Goal: Information Seeking & Learning: Learn about a topic

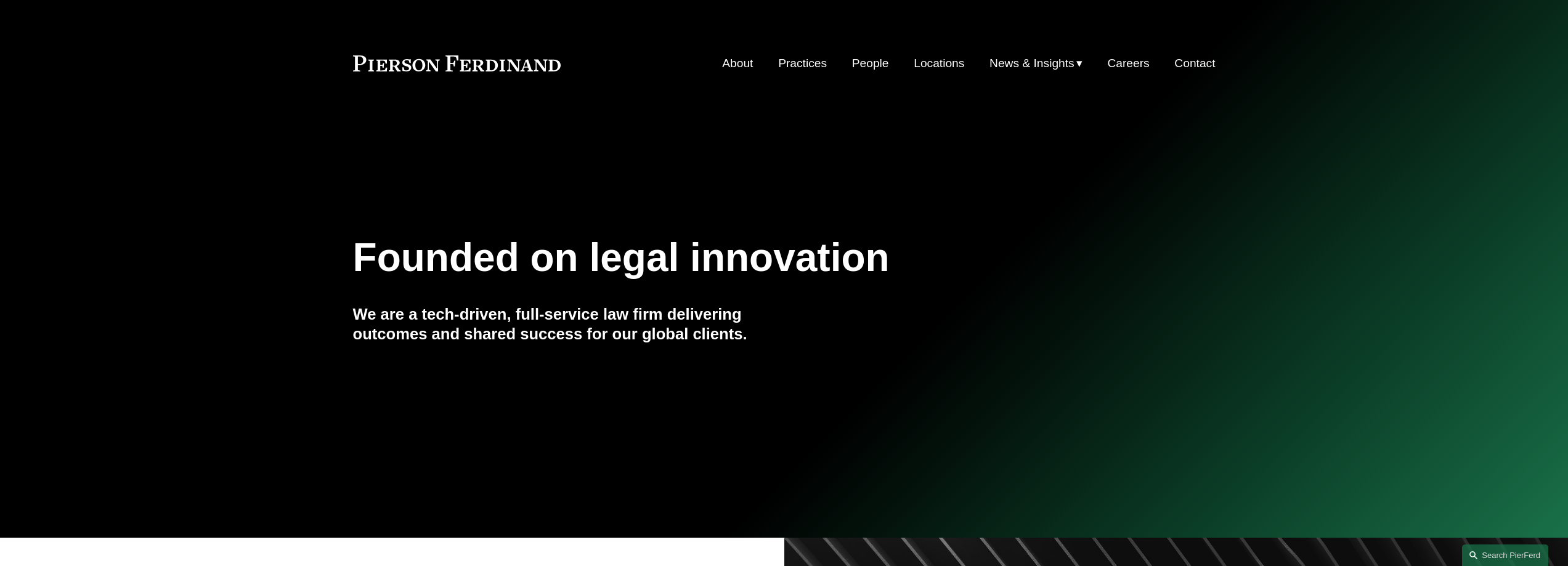
click at [853, 67] on link "People" at bounding box center [870, 63] width 37 height 23
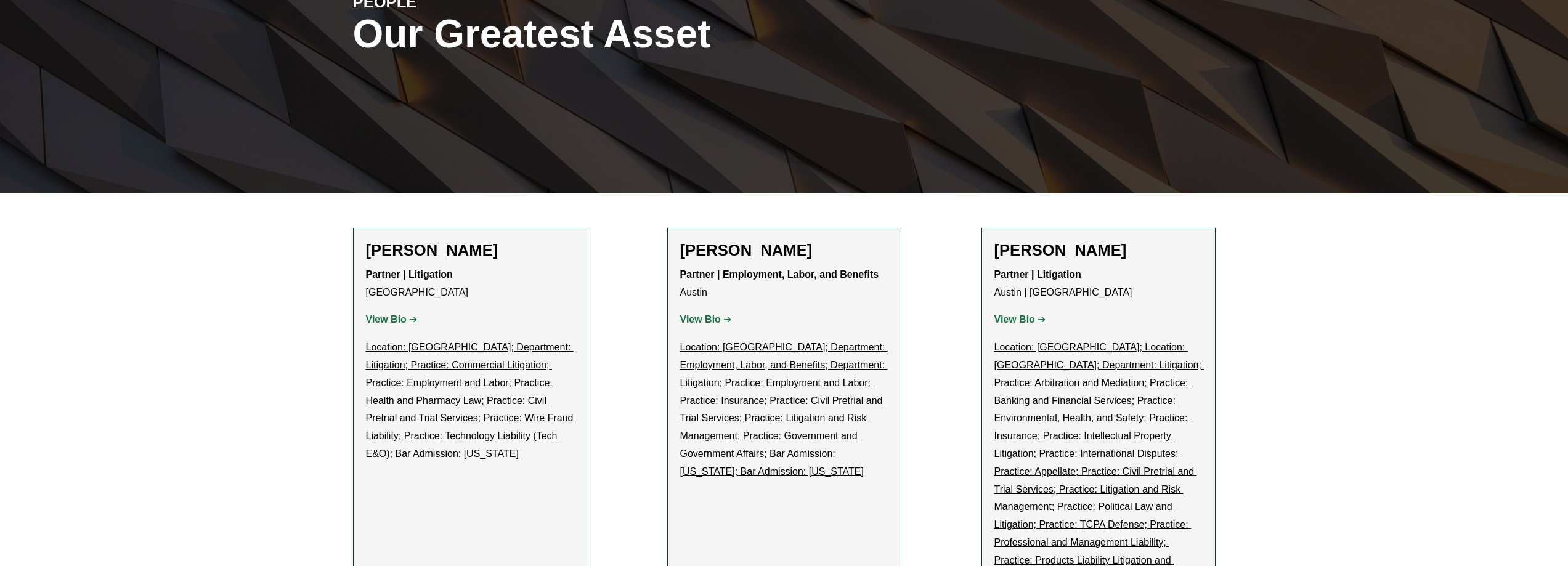
scroll to position [185, 0]
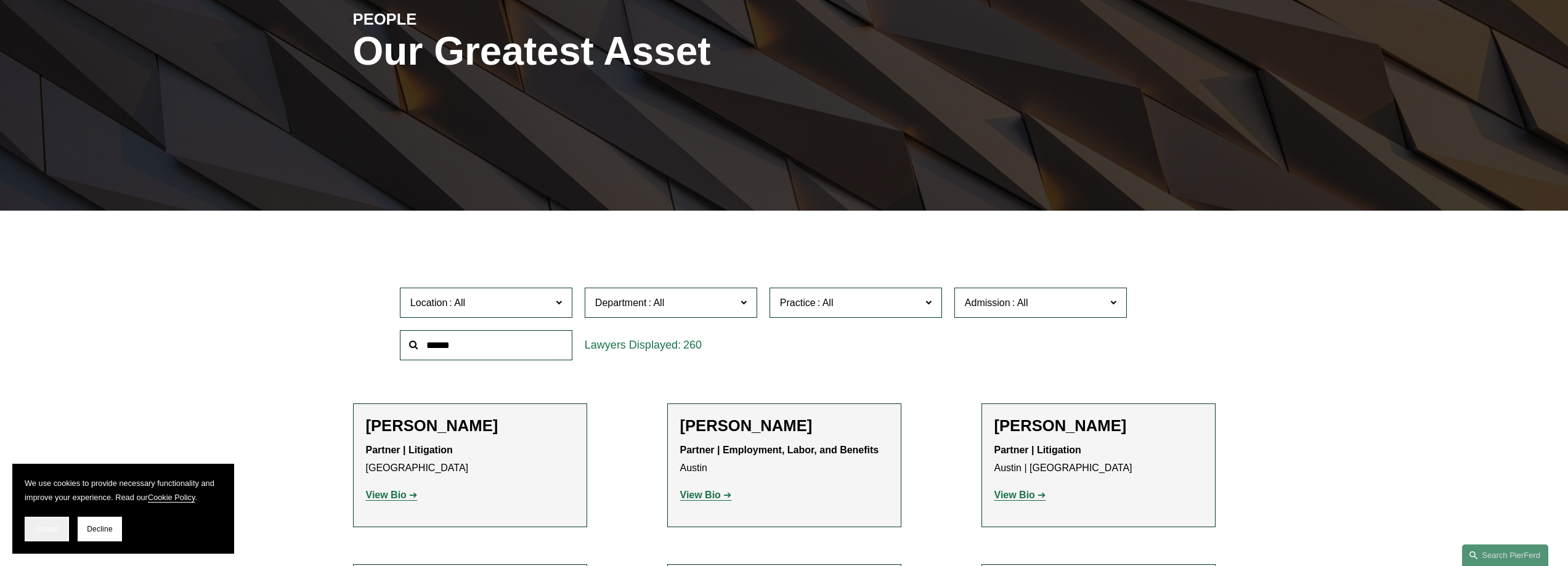
click at [62, 527] on button "Accept" at bounding box center [47, 530] width 44 height 25
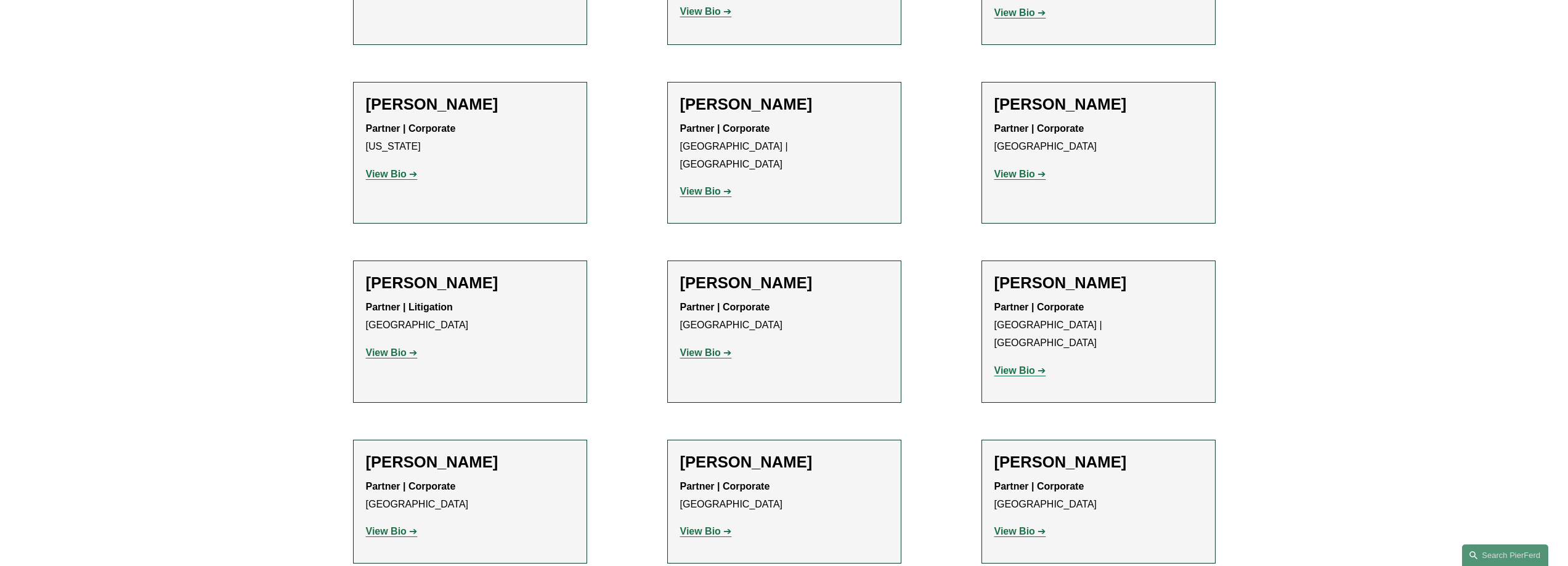
scroll to position [15199, 0]
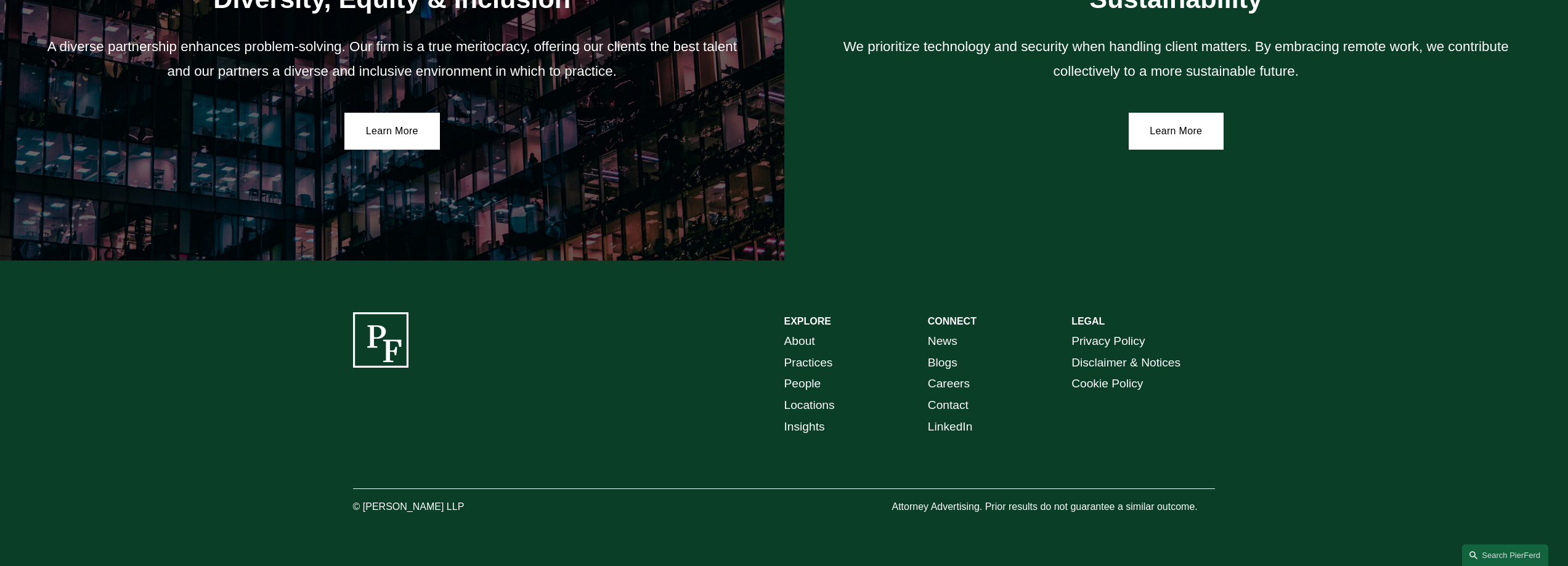
scroll to position [2471, 0]
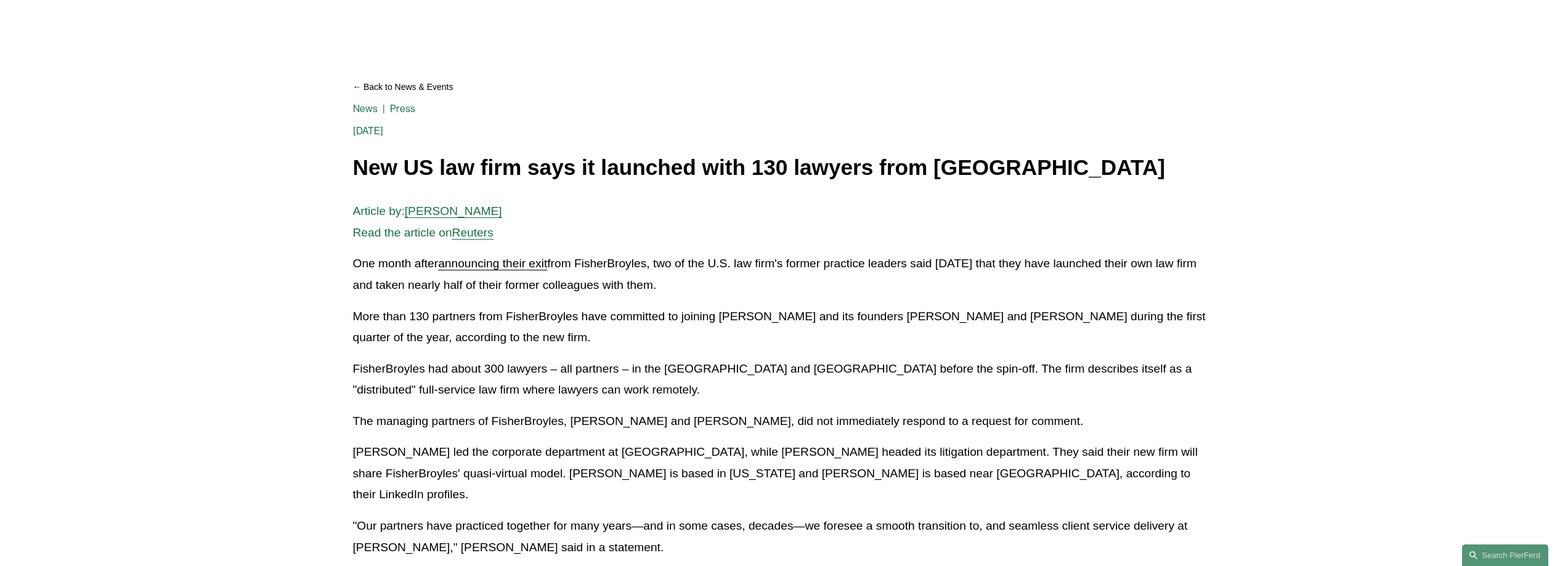
scroll to position [142, 0]
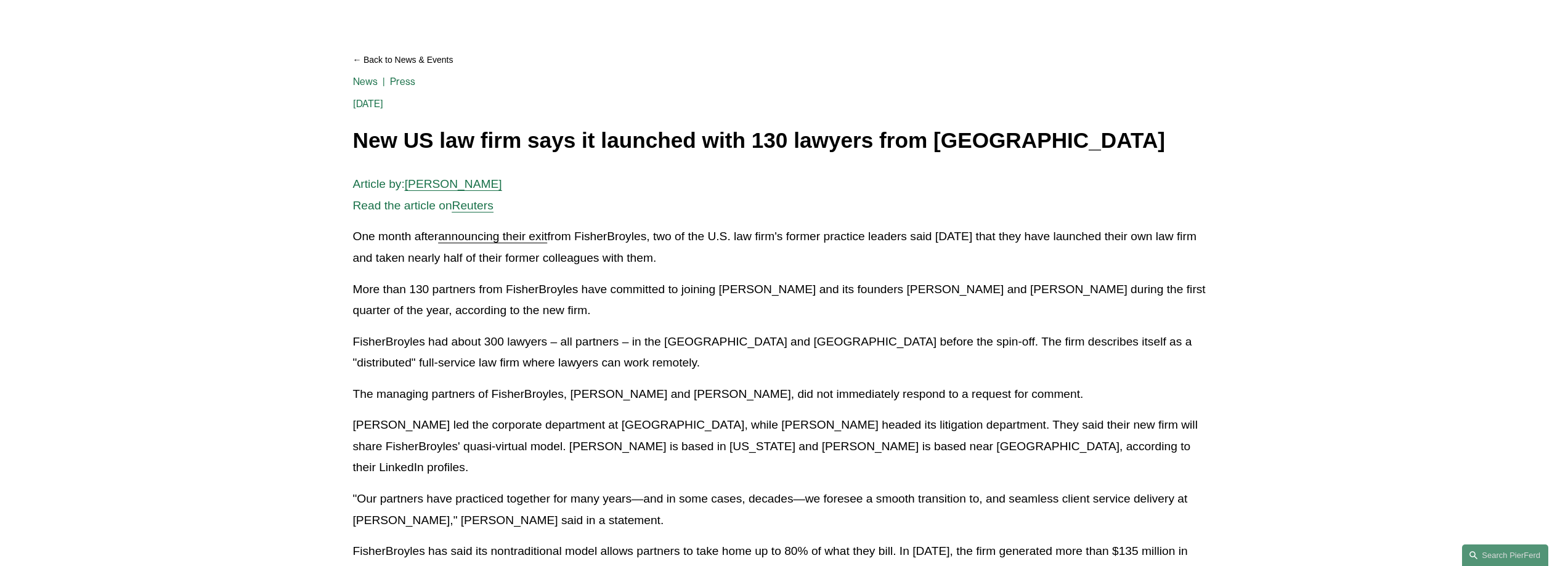
click at [261, 228] on article "Back to News & Events New US law firm says it launched with 130 lawyers from Fi…" at bounding box center [784, 350] width 1568 height 770
drag, startPoint x: 933, startPoint y: 140, endPoint x: 1175, endPoint y: 137, distance: 242.0
click at [1175, 137] on h1 "New US law firm says it launched with 130 lawyers from FisherBroyles" at bounding box center [784, 141] width 863 height 24
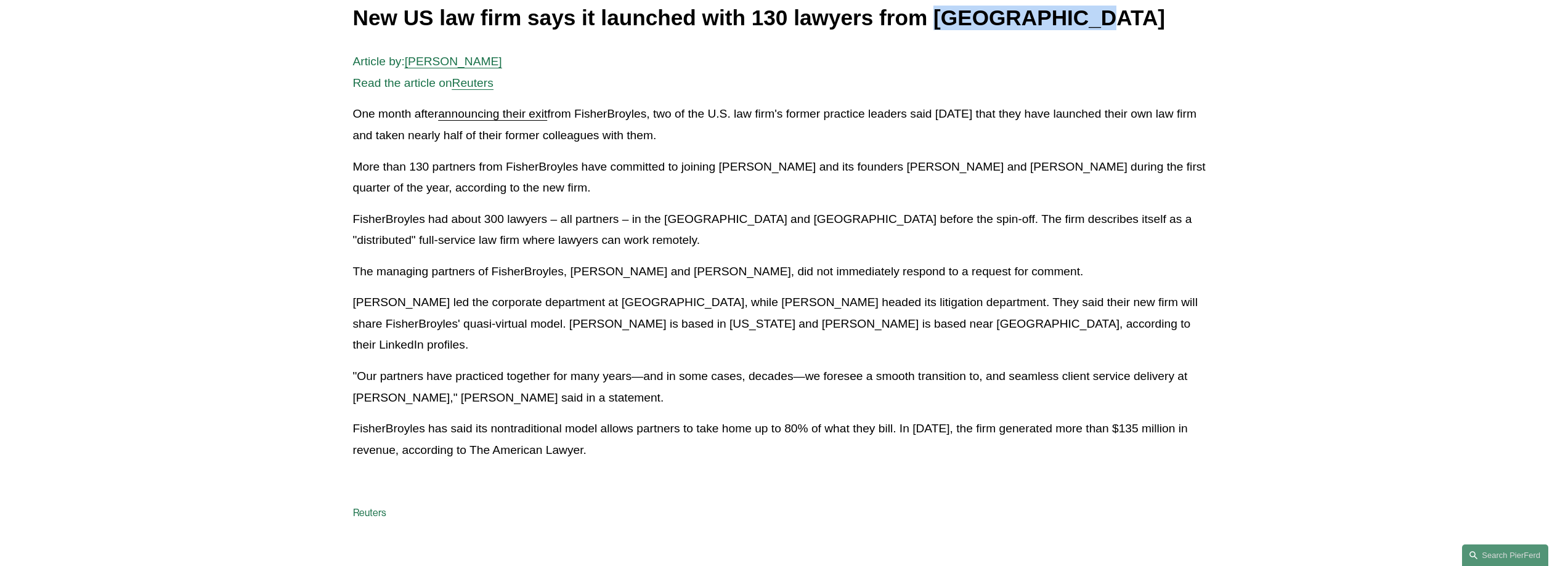
scroll to position [265, 0]
click at [154, 230] on article "Back to News & Events New US law firm says it launched with 130 lawyers from Fi…" at bounding box center [784, 226] width 1568 height 770
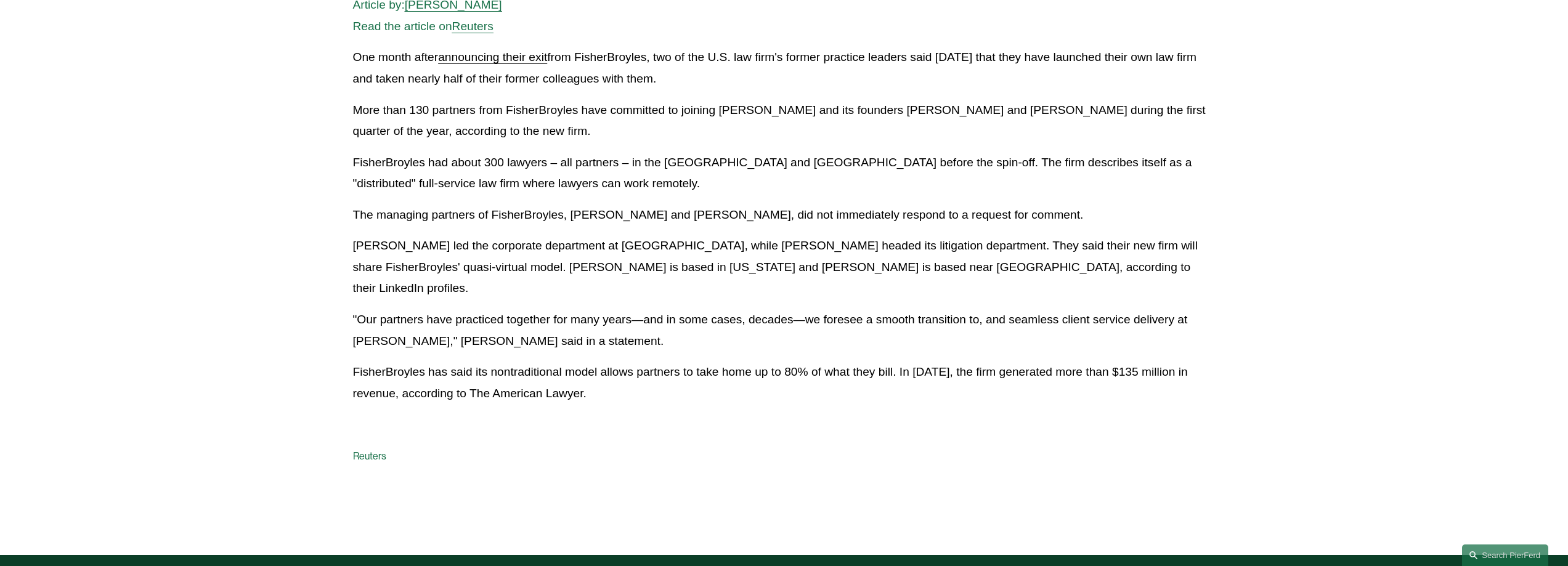
scroll to position [327, 0]
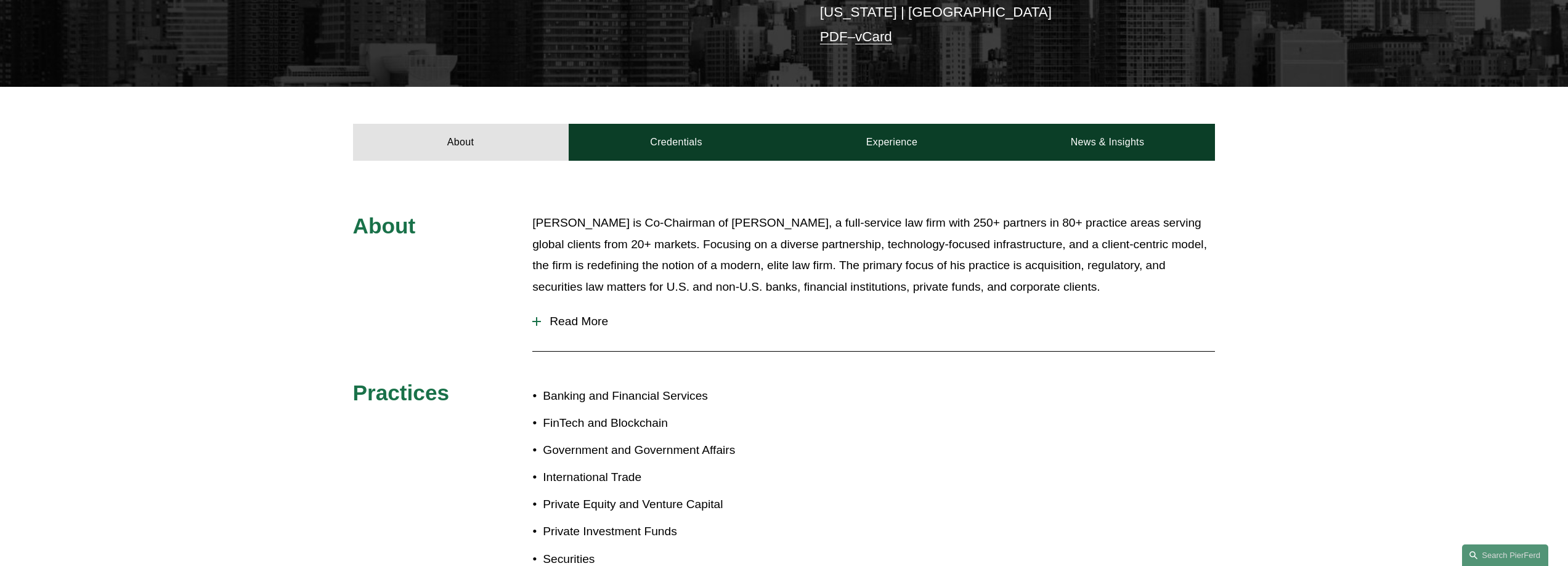
scroll to position [431, 0]
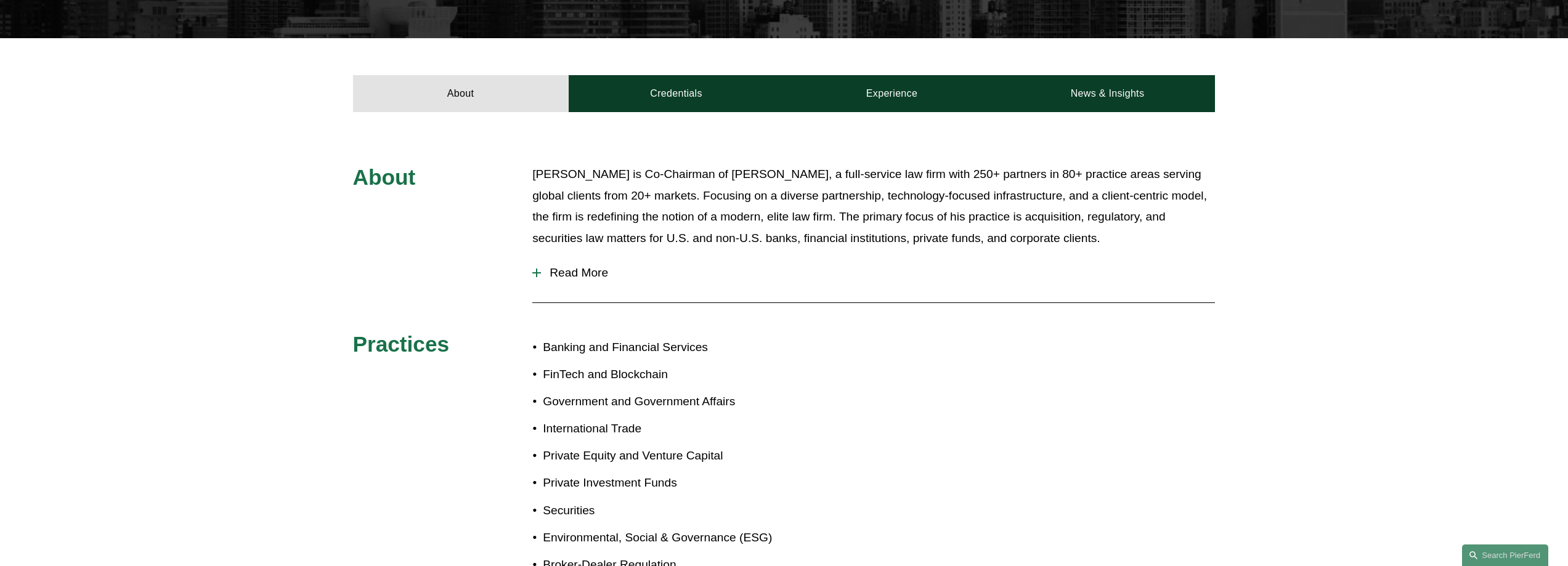
click at [591, 267] on span "Read More" at bounding box center [878, 273] width 674 height 13
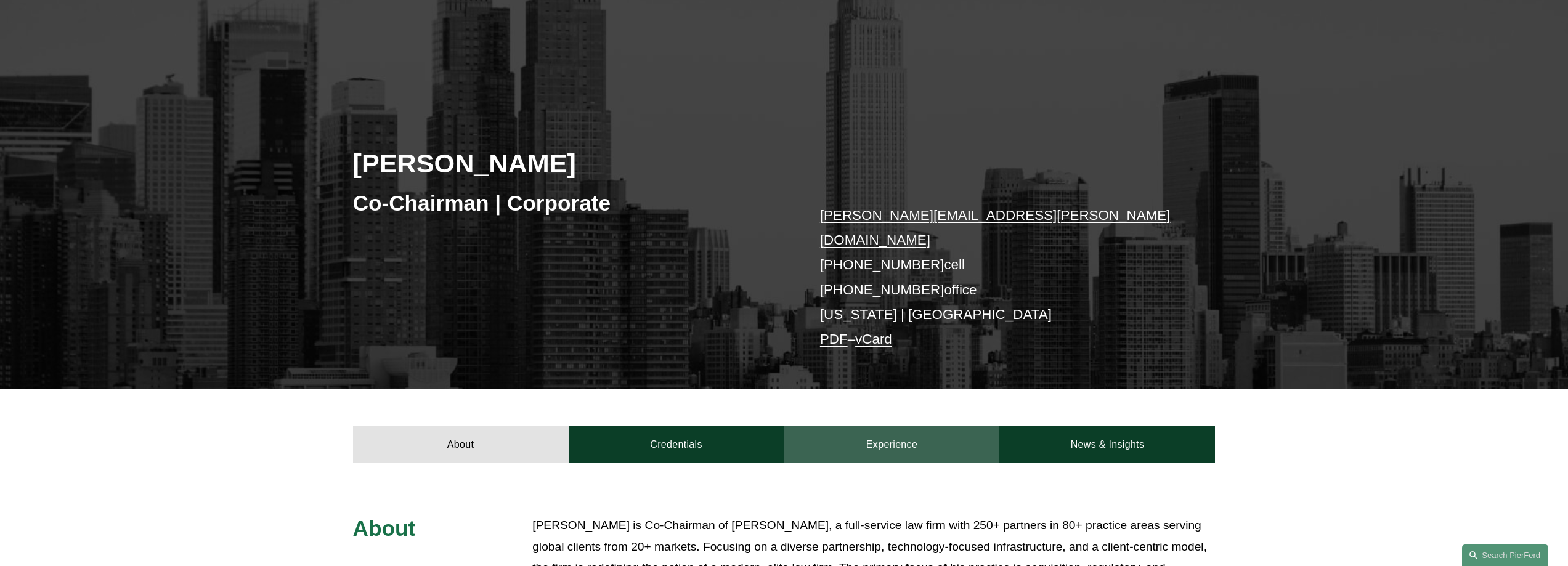
scroll to position [0, 0]
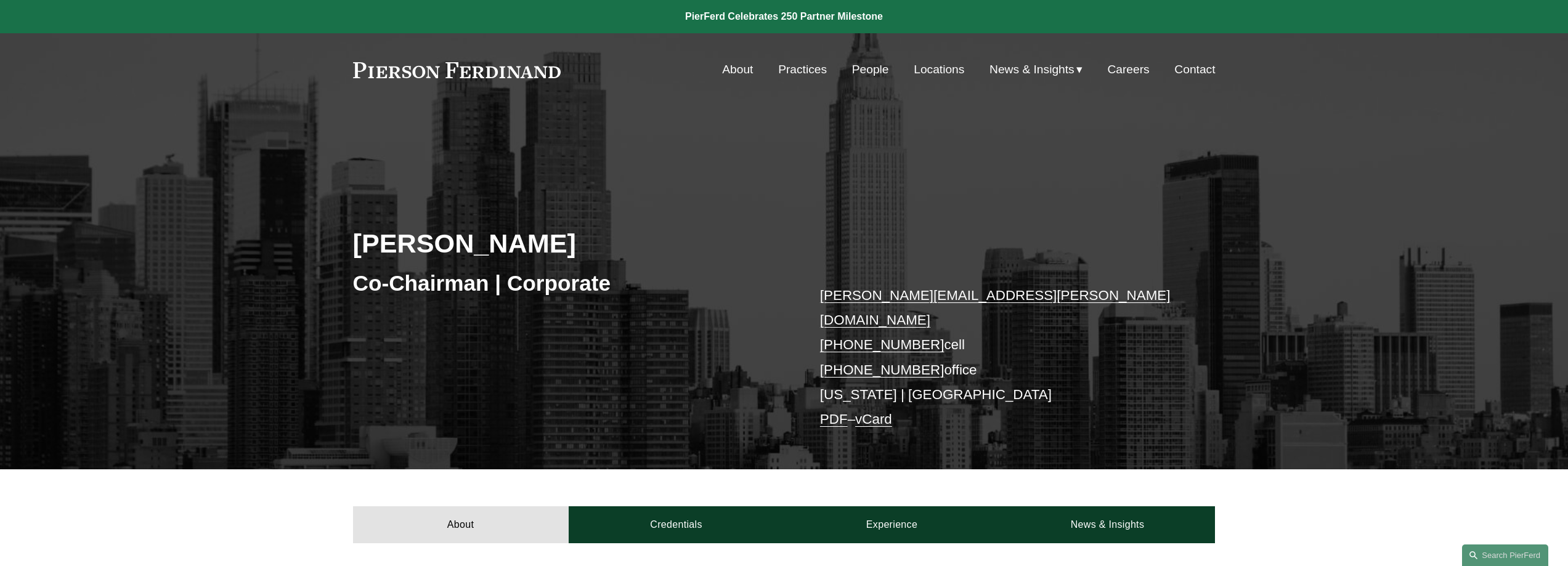
click at [863, 63] on link "People" at bounding box center [870, 69] width 37 height 23
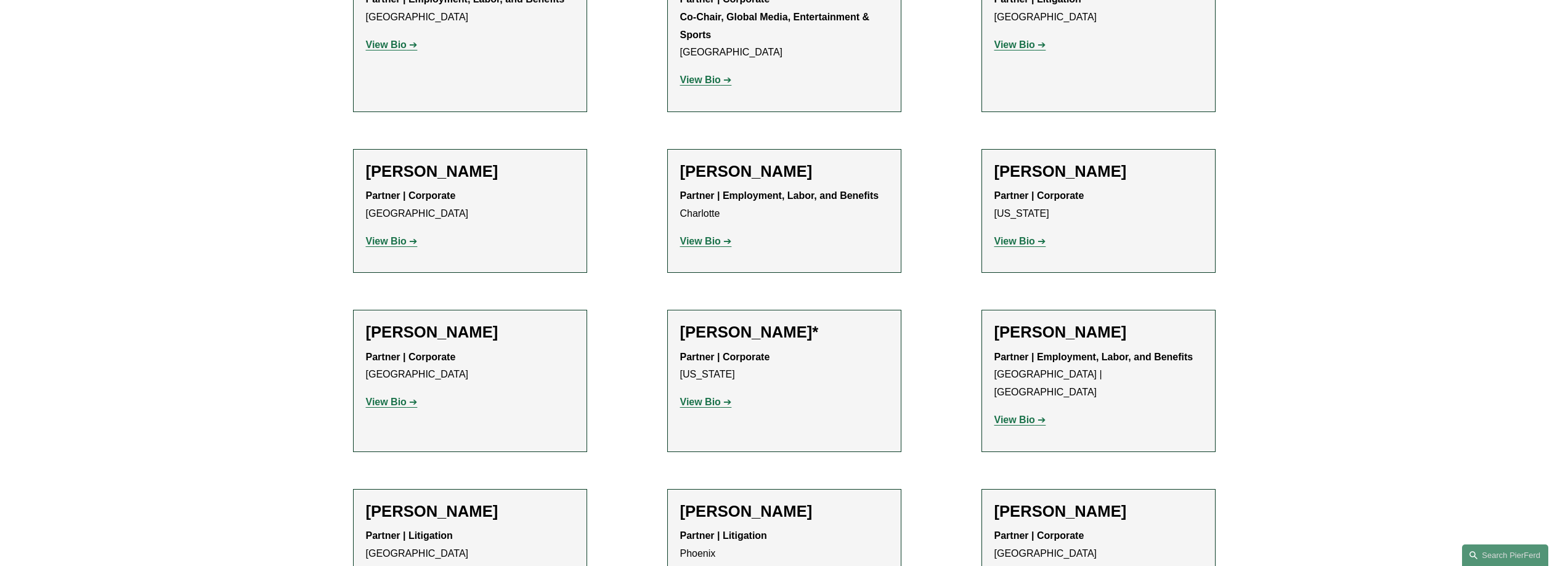
scroll to position [15199, 0]
